Goal: Information Seeking & Learning: Learn about a topic

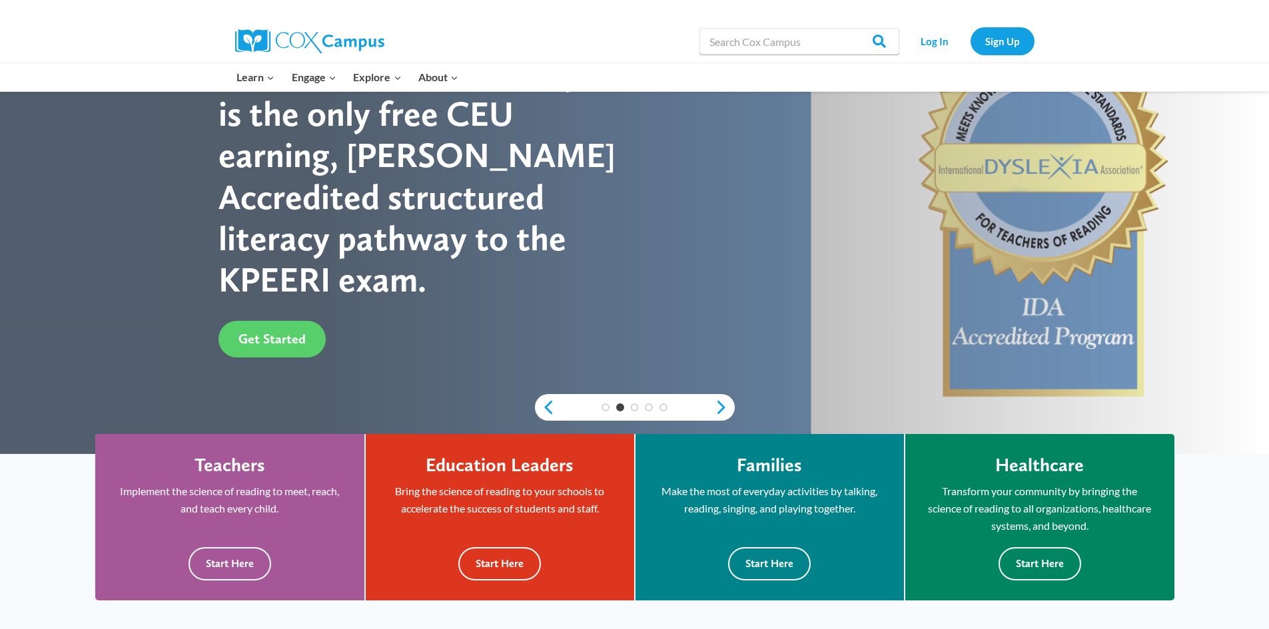
scroll to position [133, 0]
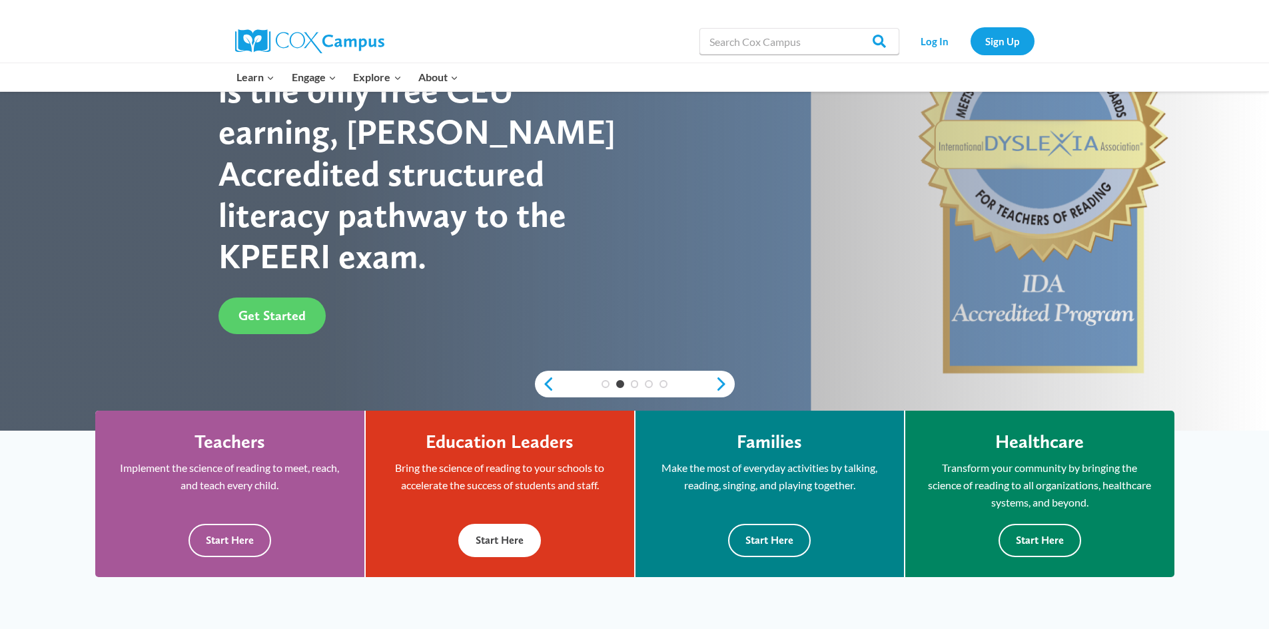
click at [517, 535] on button "Start Here" at bounding box center [499, 540] width 83 height 33
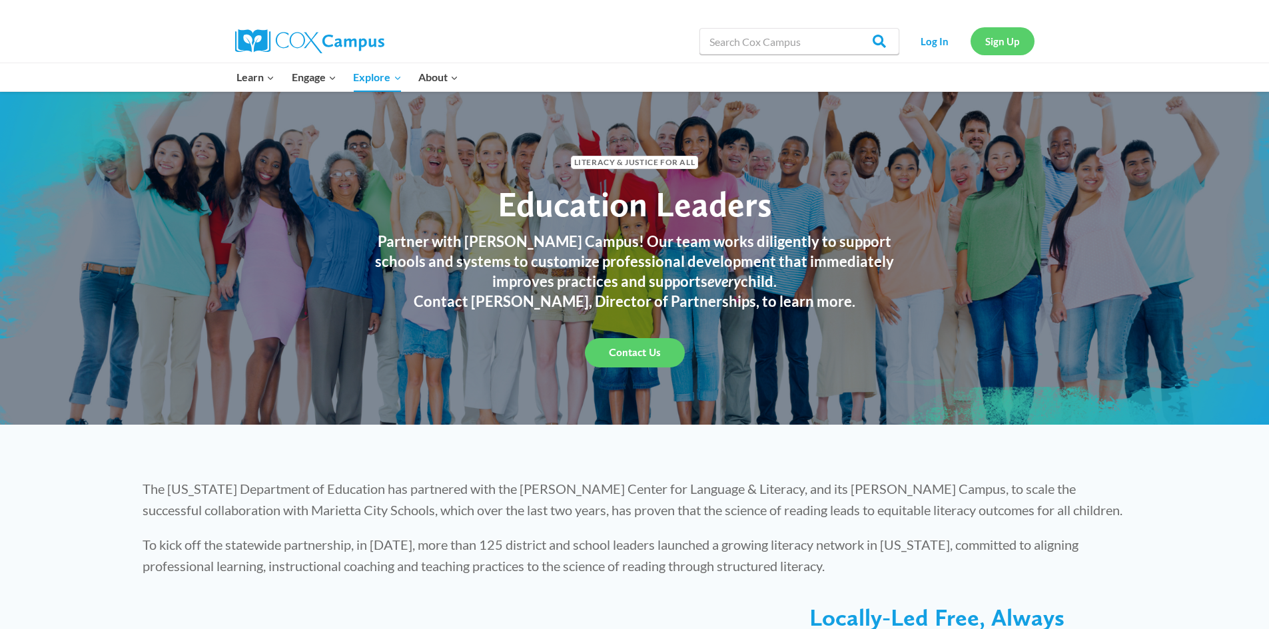
click at [983, 41] on link "Sign Up" at bounding box center [1002, 40] width 64 height 27
